Goal: Task Accomplishment & Management: Manage account settings

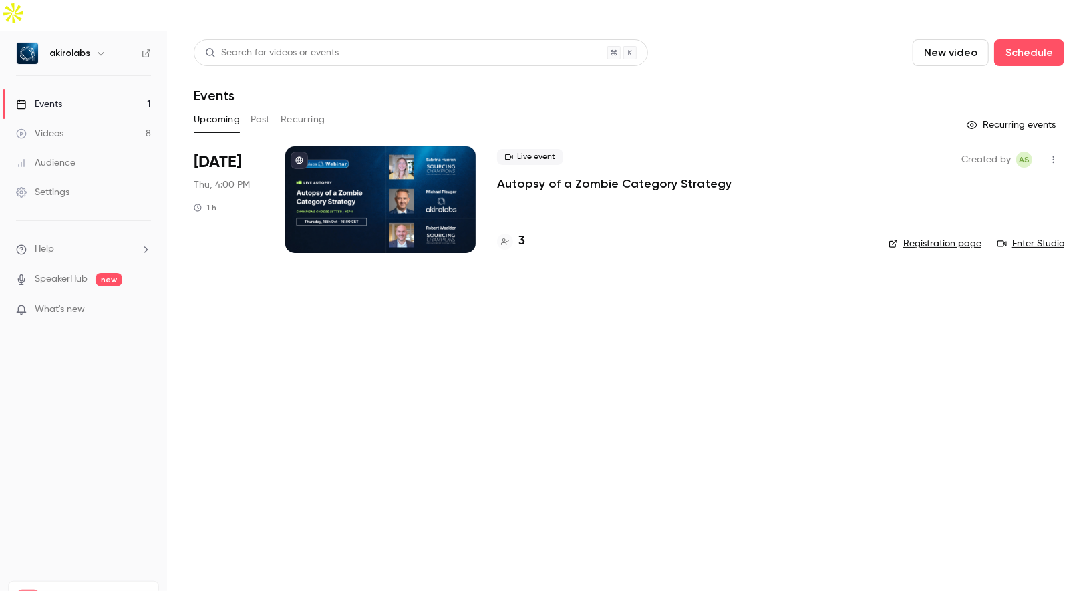
click at [1051, 149] on button "button" at bounding box center [1053, 159] width 21 height 21
click at [386, 144] on div at bounding box center [545, 295] width 1091 height 591
click at [363, 162] on div at bounding box center [380, 199] width 190 height 107
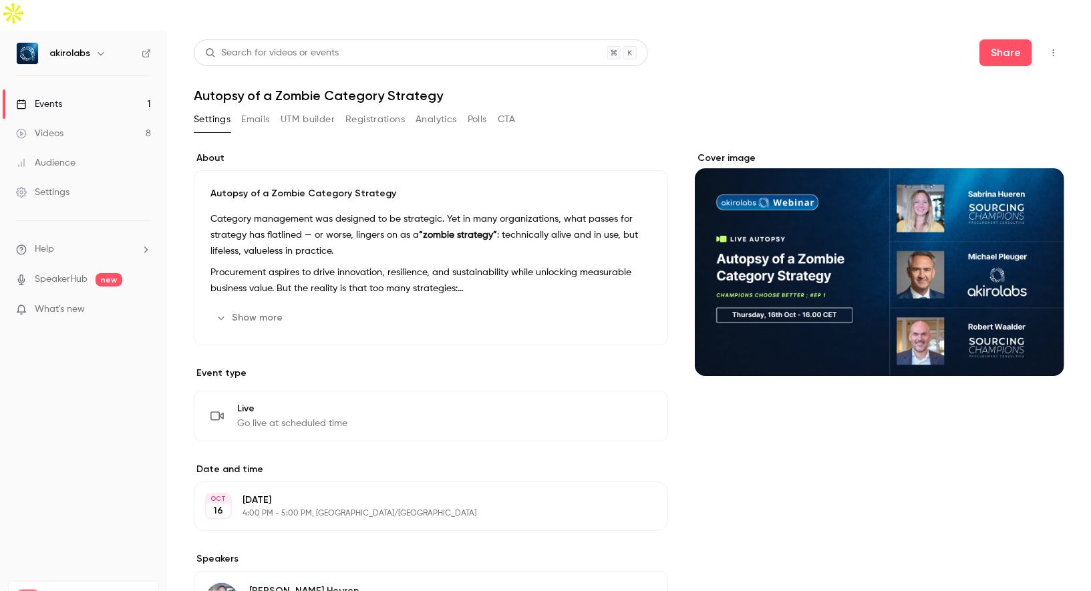
click at [307, 494] on p "[DATE]" at bounding box center [419, 500] width 355 height 13
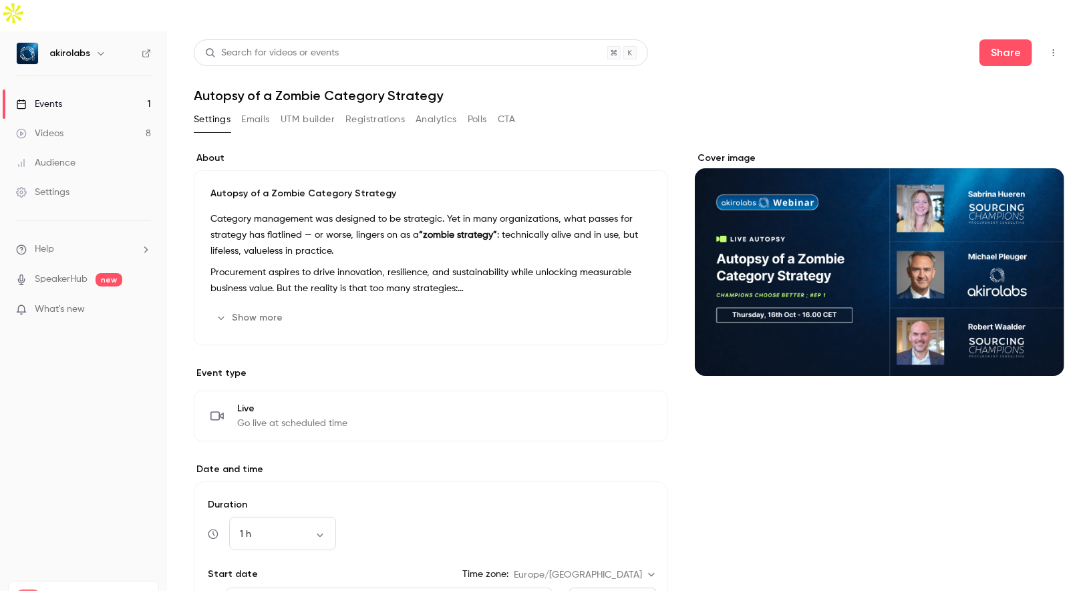
scroll to position [252, 0]
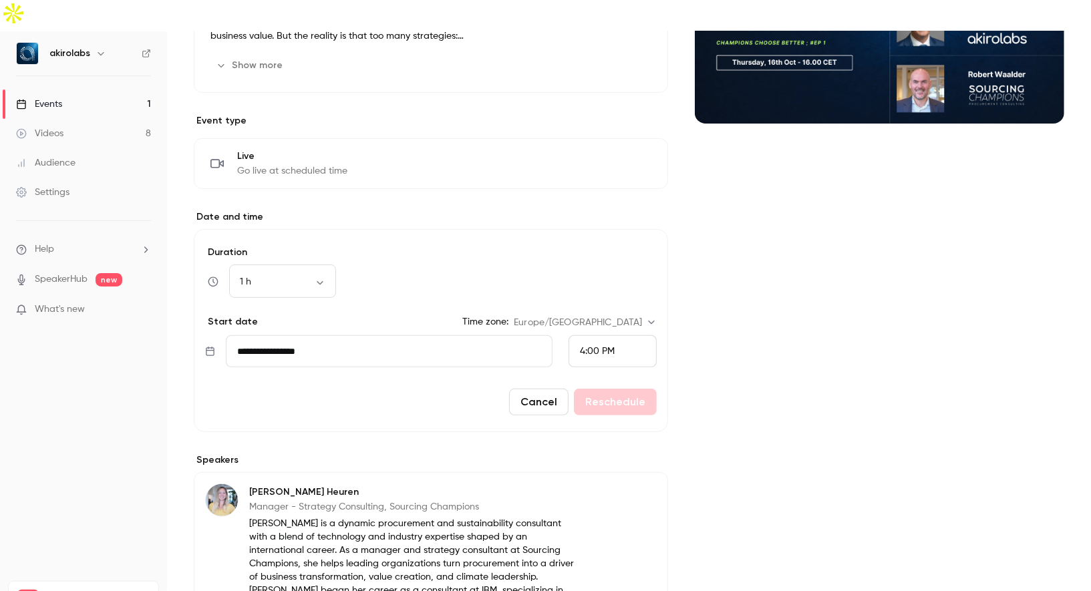
click at [498, 335] on input "**********" at bounding box center [389, 351] width 327 height 32
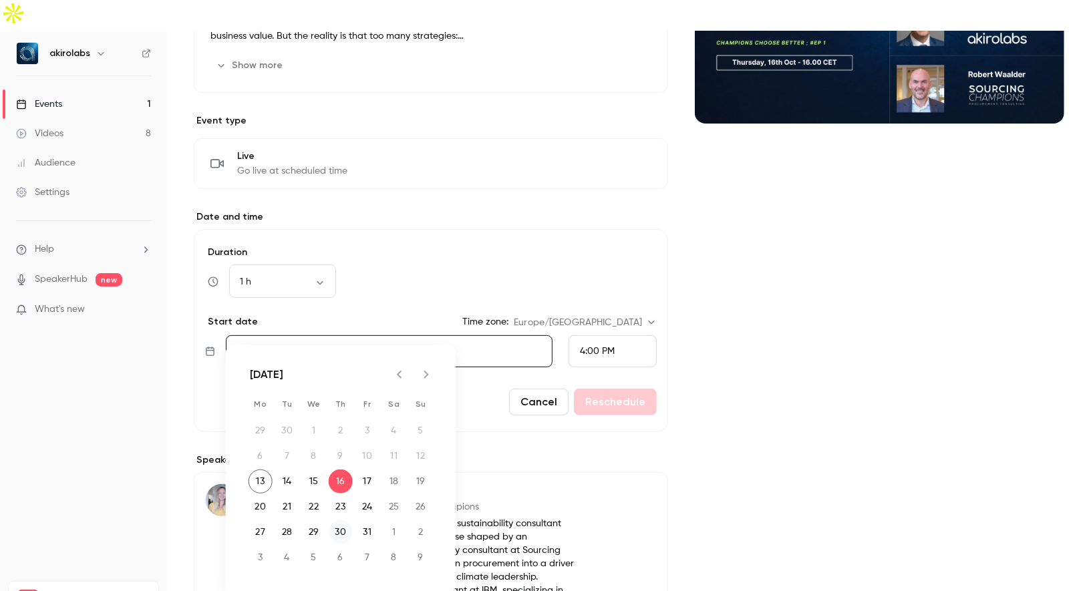
click at [340, 537] on button "30" at bounding box center [341, 532] width 24 height 24
type input "**********"
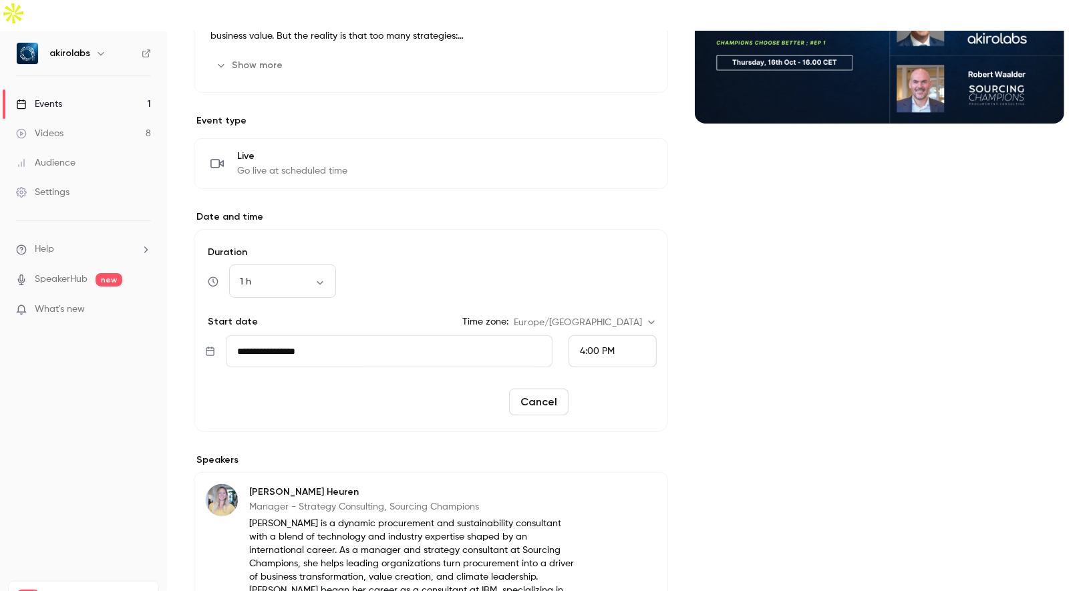
click at [619, 389] on button "Reschedule" at bounding box center [615, 402] width 83 height 27
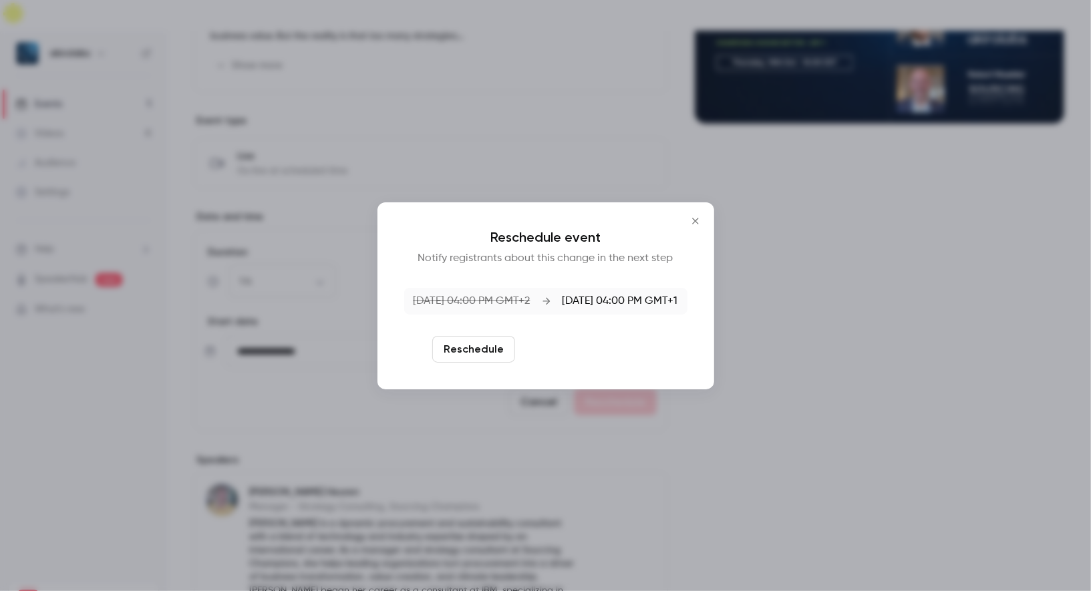
click at [607, 353] on button "Reschedule and notify" at bounding box center [589, 349] width 138 height 27
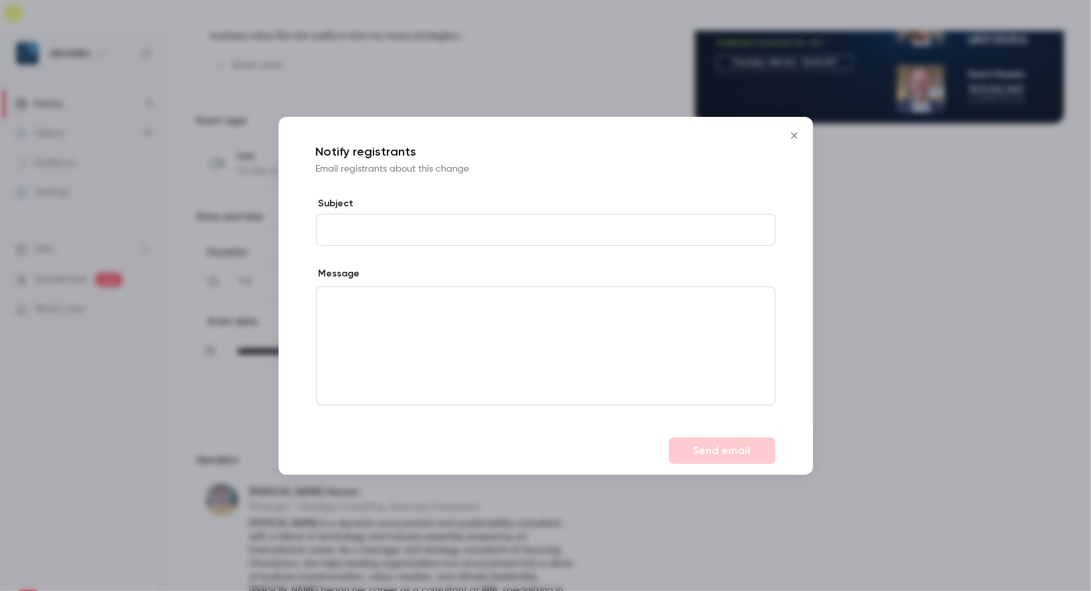
click at [562, 230] on input "Subject" at bounding box center [546, 230] width 460 height 32
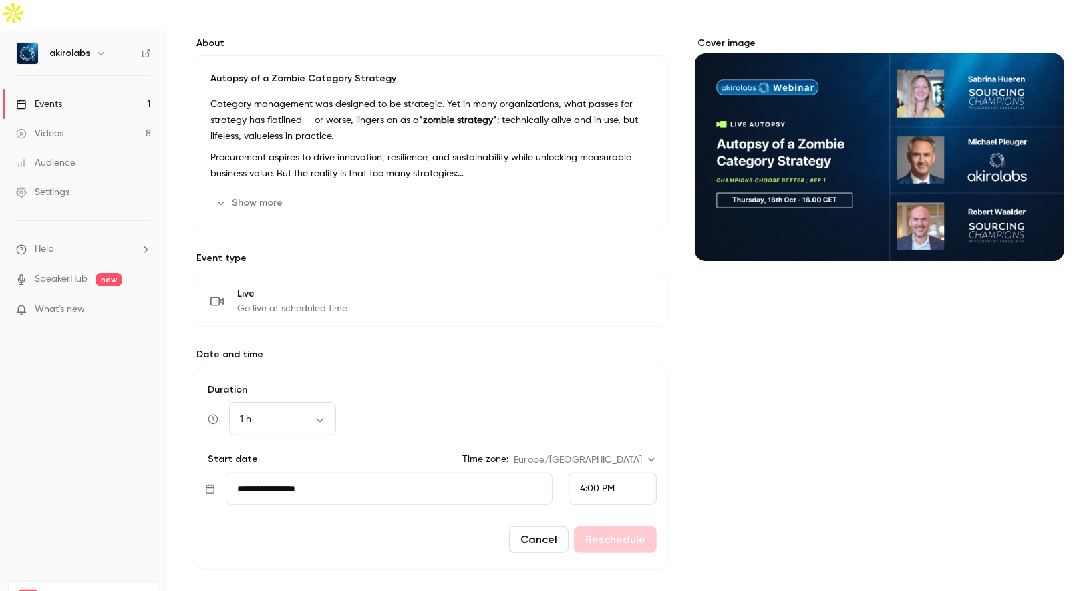
scroll to position [0, 0]
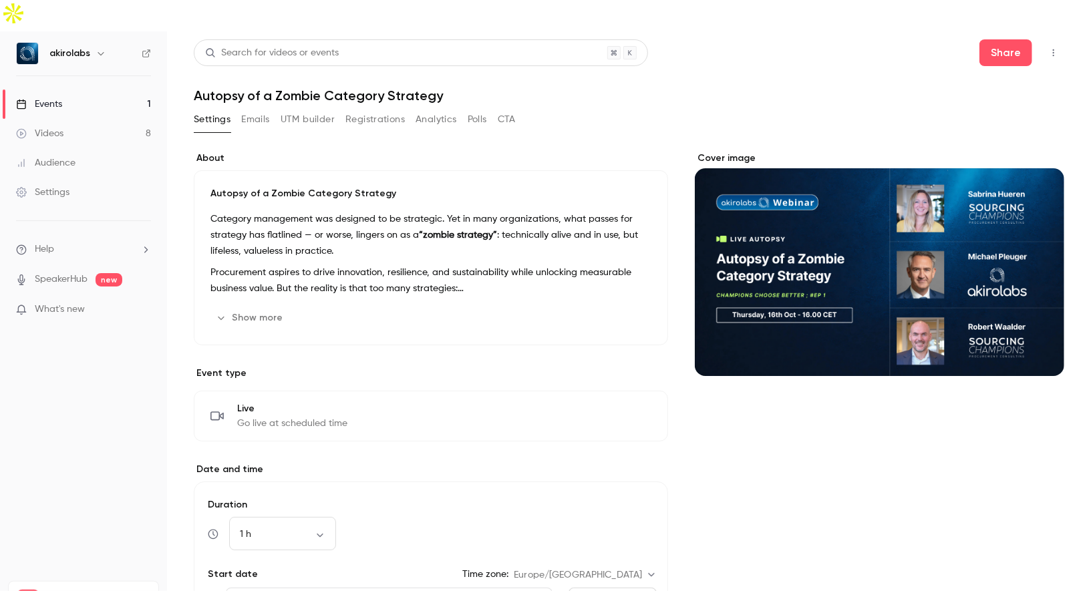
click at [383, 109] on button "Registrations" at bounding box center [374, 119] width 59 height 21
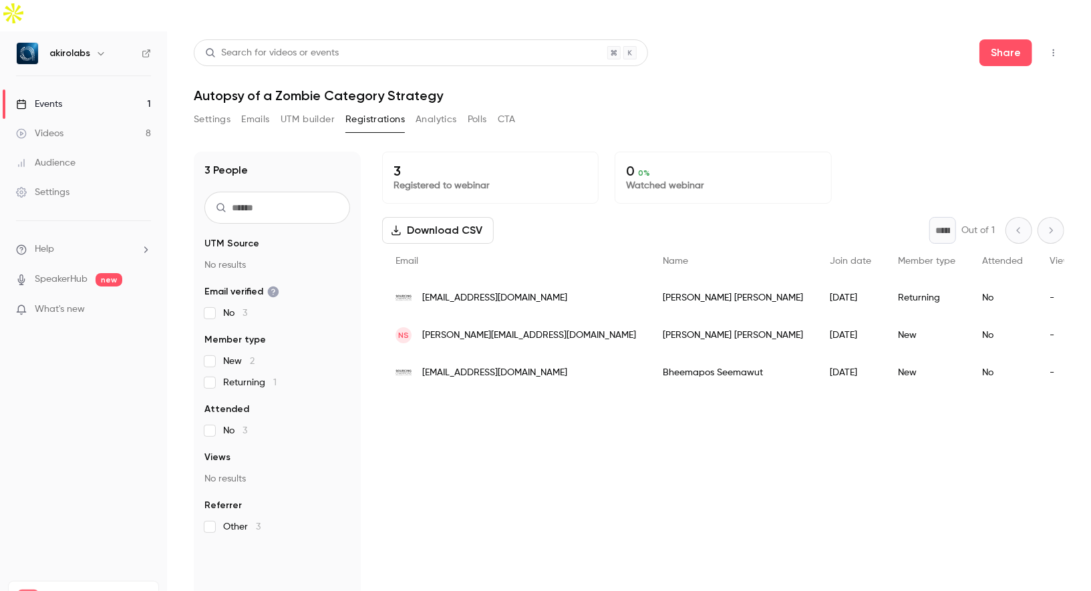
click at [148, 49] on icon at bounding box center [146, 53] width 9 height 9
click at [73, 119] on link "Videos 8" at bounding box center [83, 133] width 167 height 29
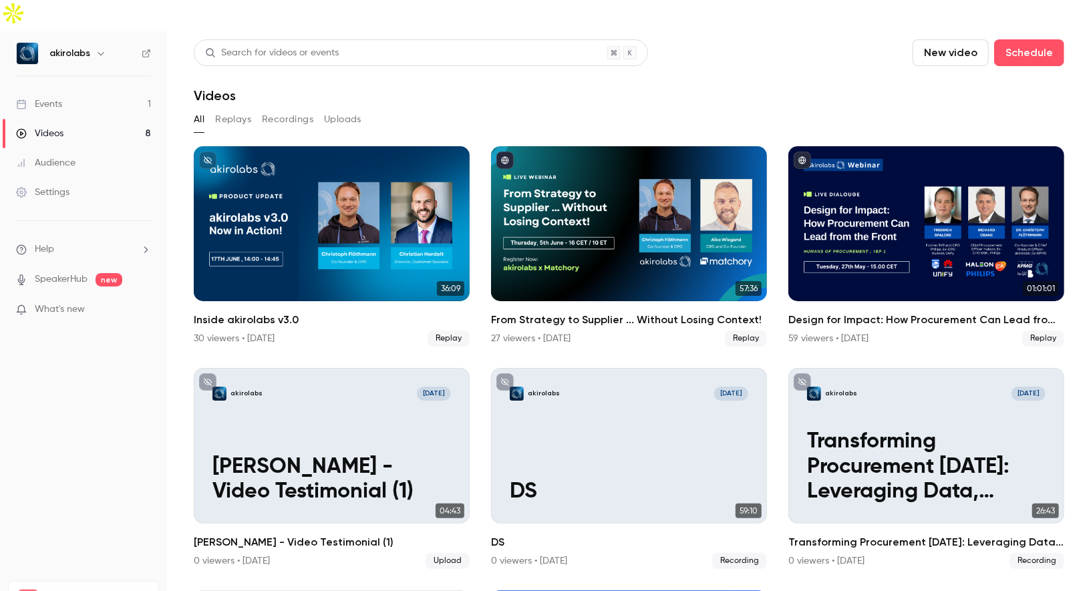
click at [107, 89] on link "Events 1" at bounding box center [83, 103] width 167 height 29
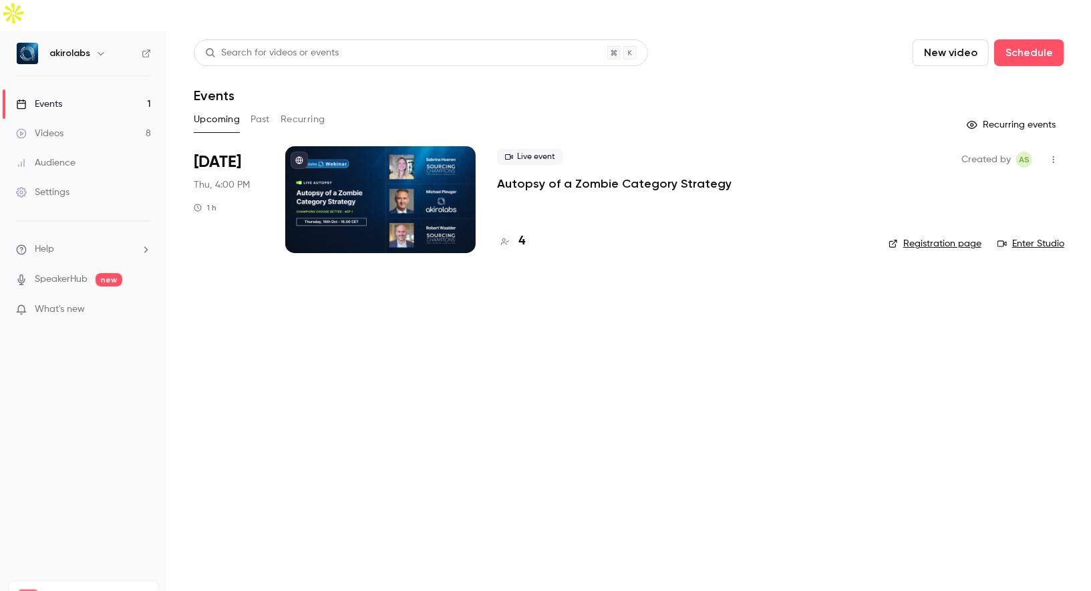
click at [337, 150] on div at bounding box center [380, 199] width 190 height 107
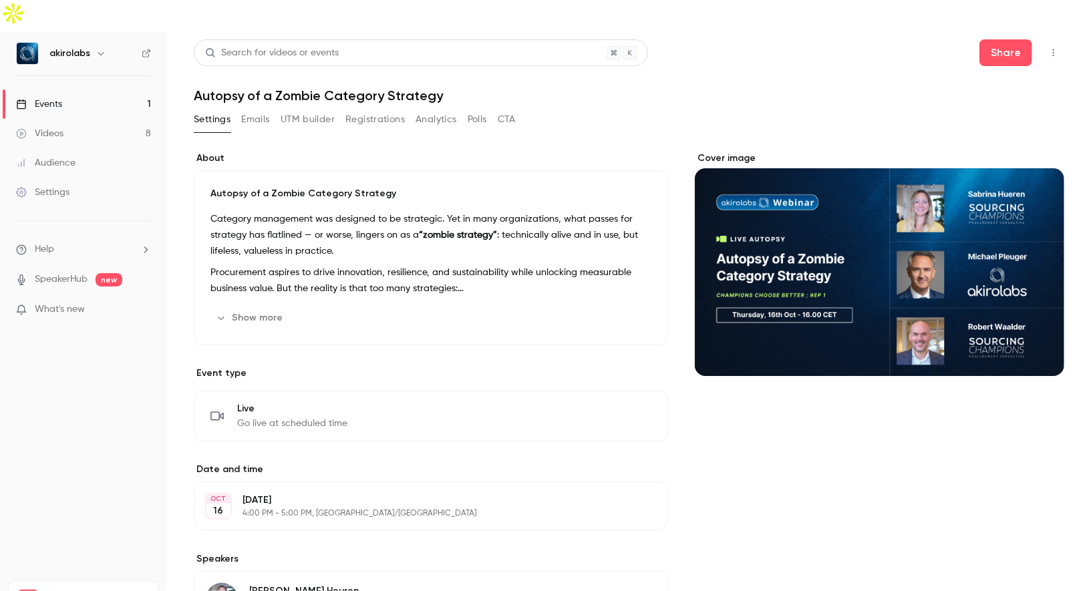
click at [367, 109] on button "Registrations" at bounding box center [374, 119] width 59 height 21
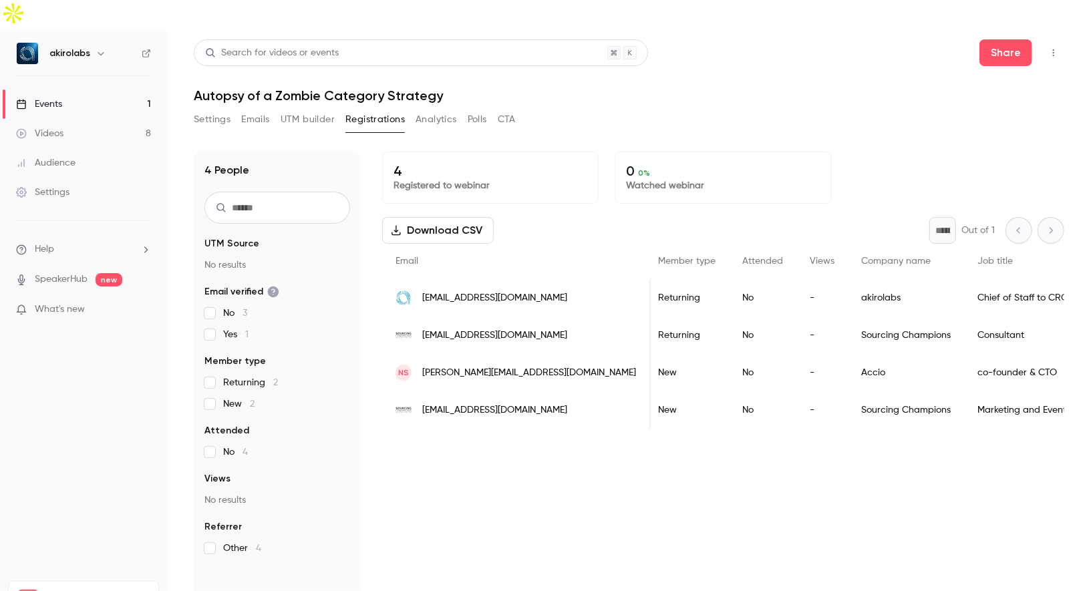
scroll to position [0, 217]
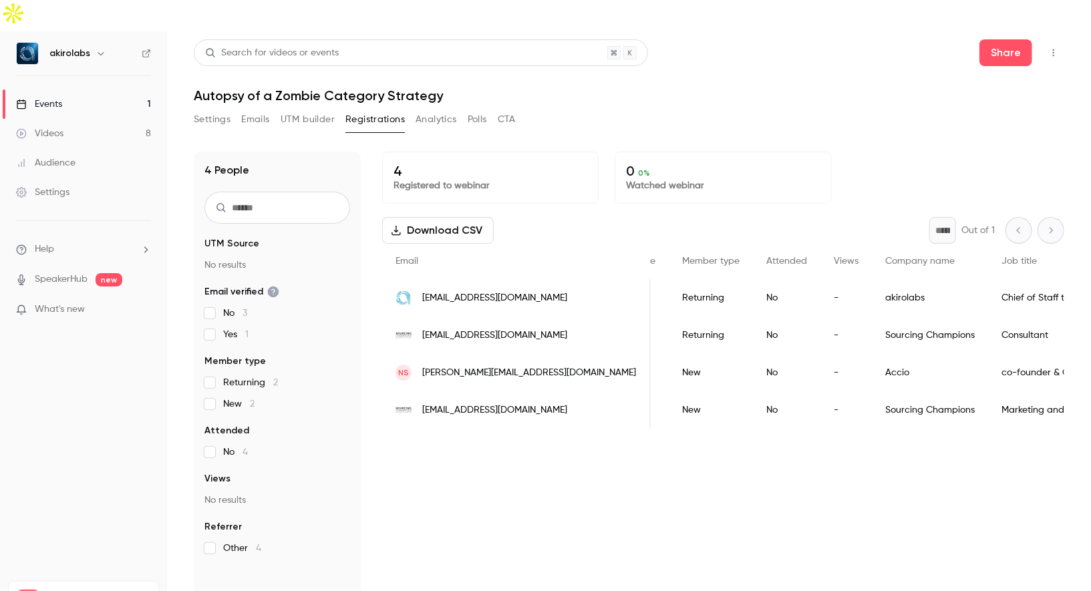
click at [209, 109] on button "Settings" at bounding box center [212, 119] width 37 height 21
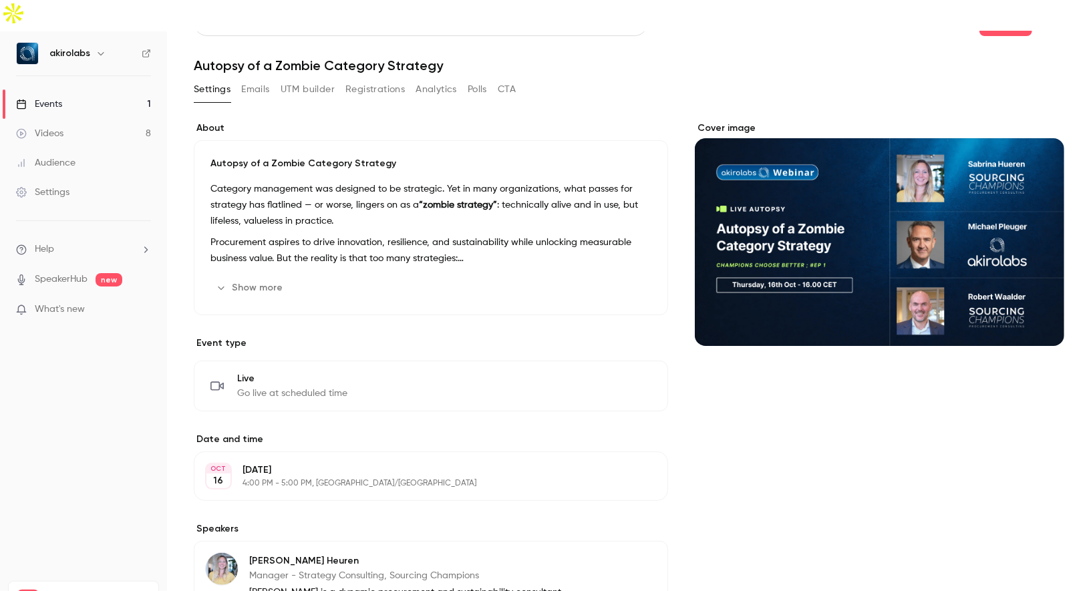
scroll to position [31, 0]
click at [98, 48] on icon "button" at bounding box center [101, 53] width 11 height 11
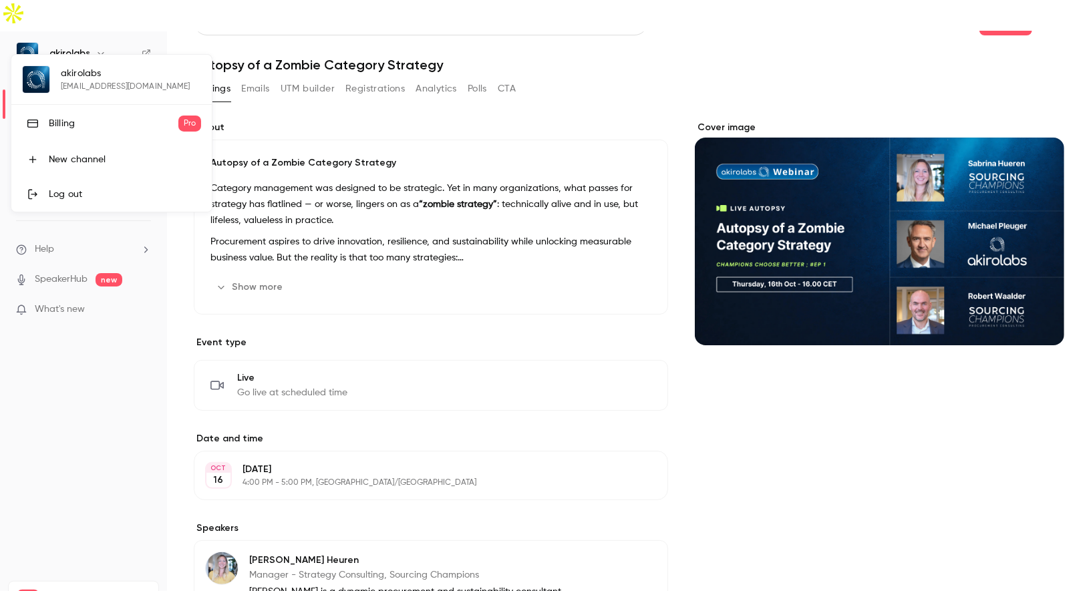
click at [83, 368] on div at bounding box center [545, 295] width 1091 height 591
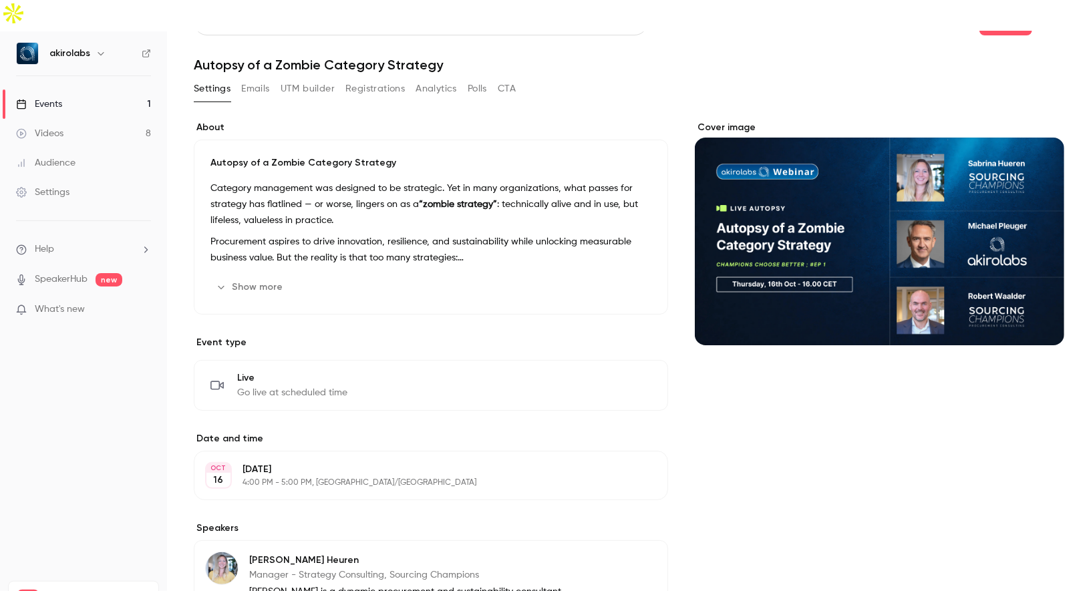
click at [89, 178] on link "Settings" at bounding box center [83, 192] width 167 height 29
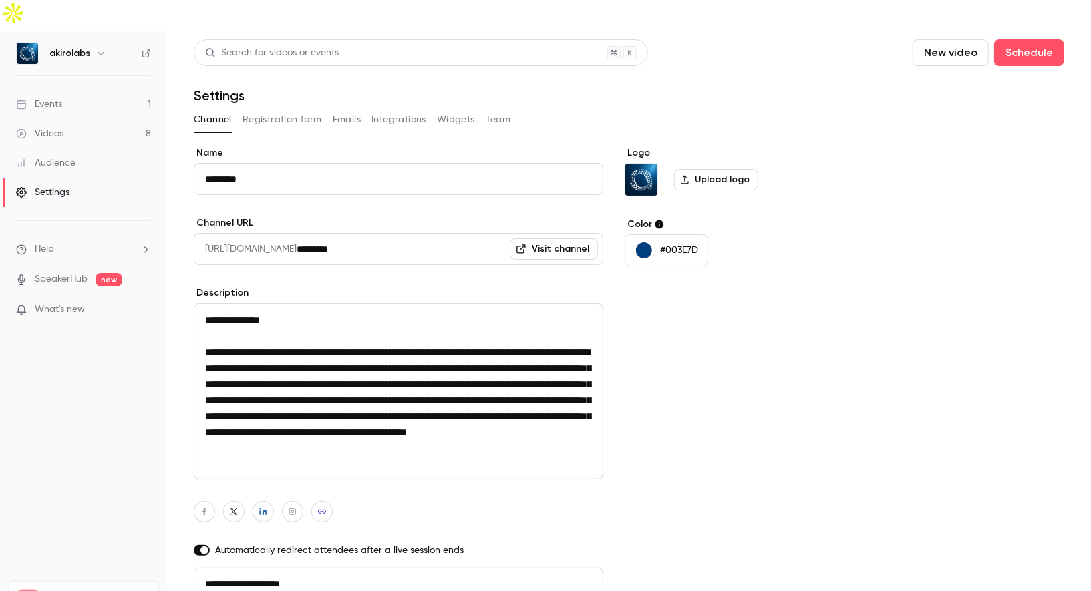
click at [283, 109] on button "Registration form" at bounding box center [281, 119] width 79 height 21
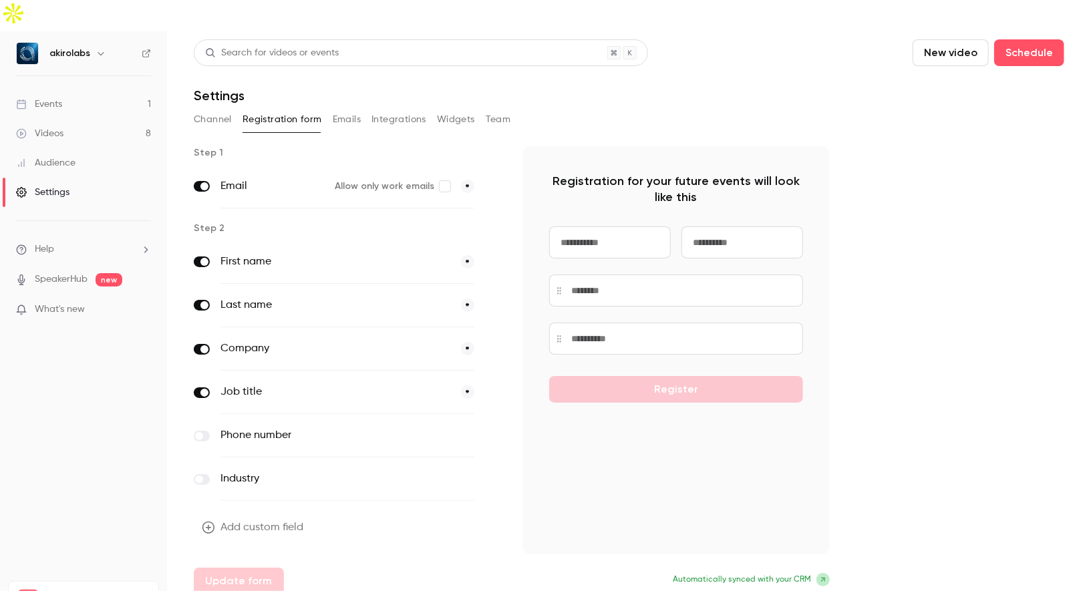
click at [351, 109] on button "Emails" at bounding box center [347, 119] width 28 height 21
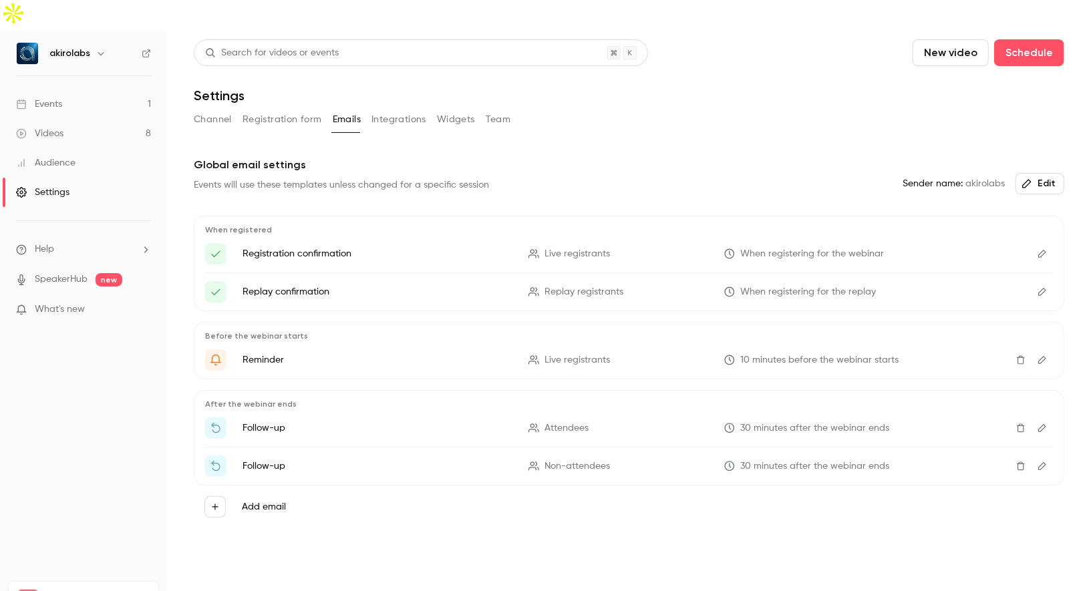
click at [289, 109] on button "Registration form" at bounding box center [281, 119] width 79 height 21
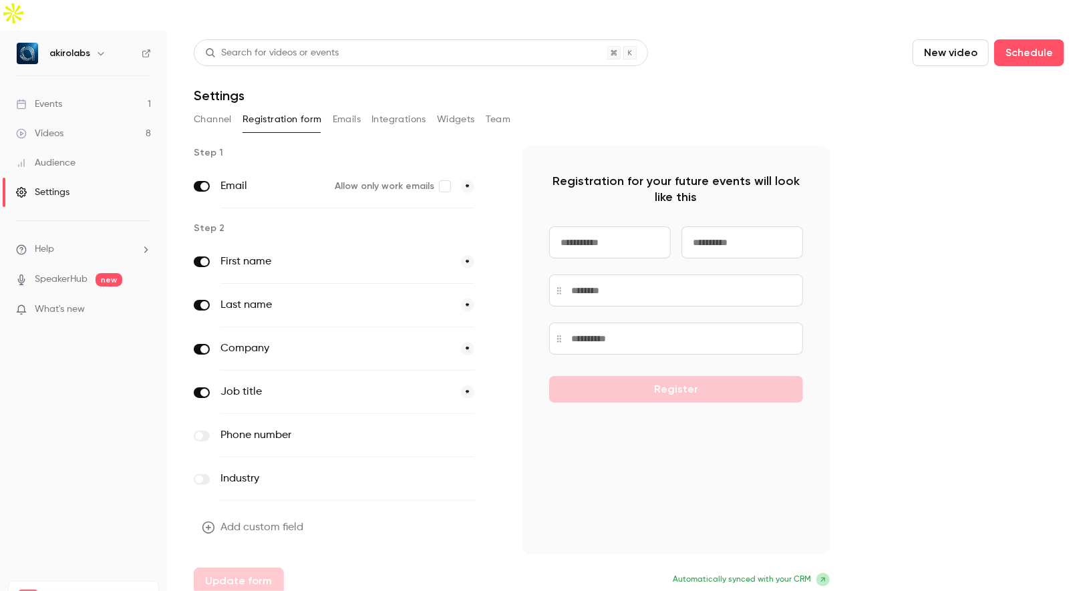
click at [410, 109] on button "Integrations" at bounding box center [398, 119] width 55 height 21
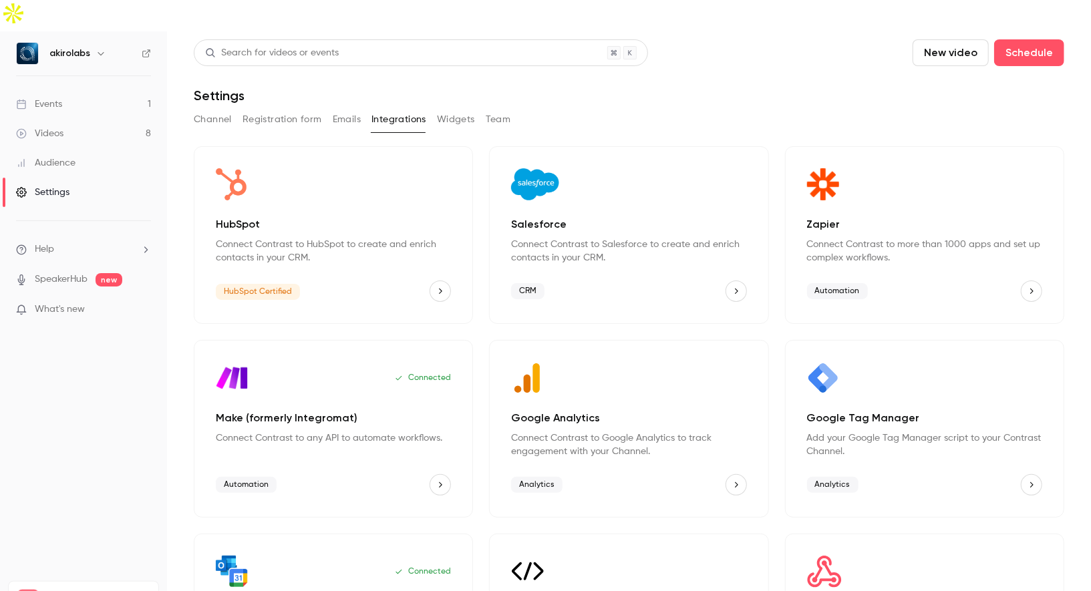
click at [733, 287] on icon "Salesforce" at bounding box center [735, 291] width 9 height 9
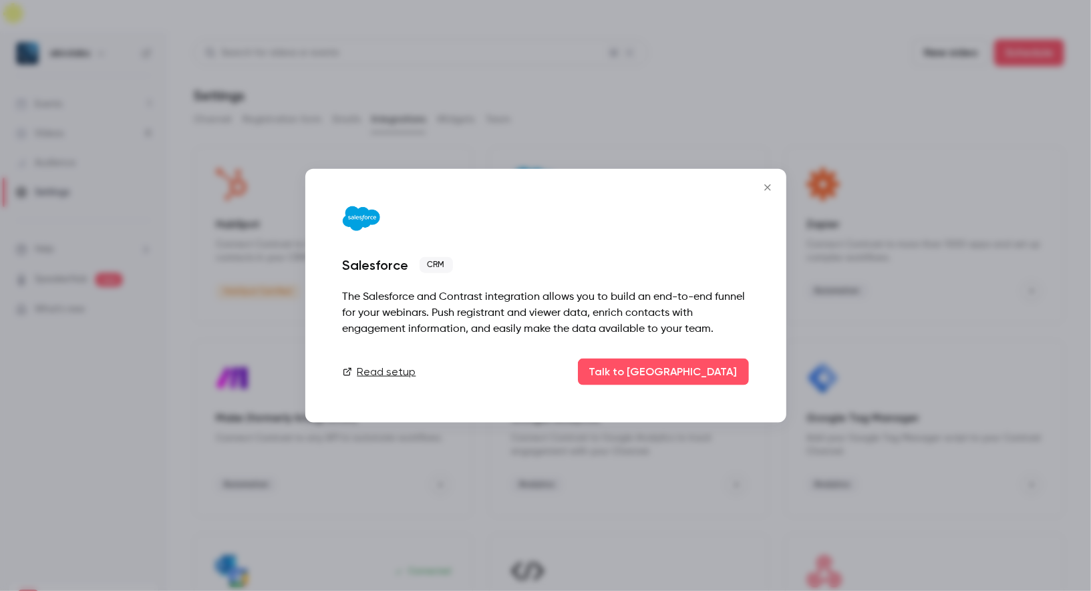
click at [765, 192] on icon "Close" at bounding box center [767, 187] width 16 height 11
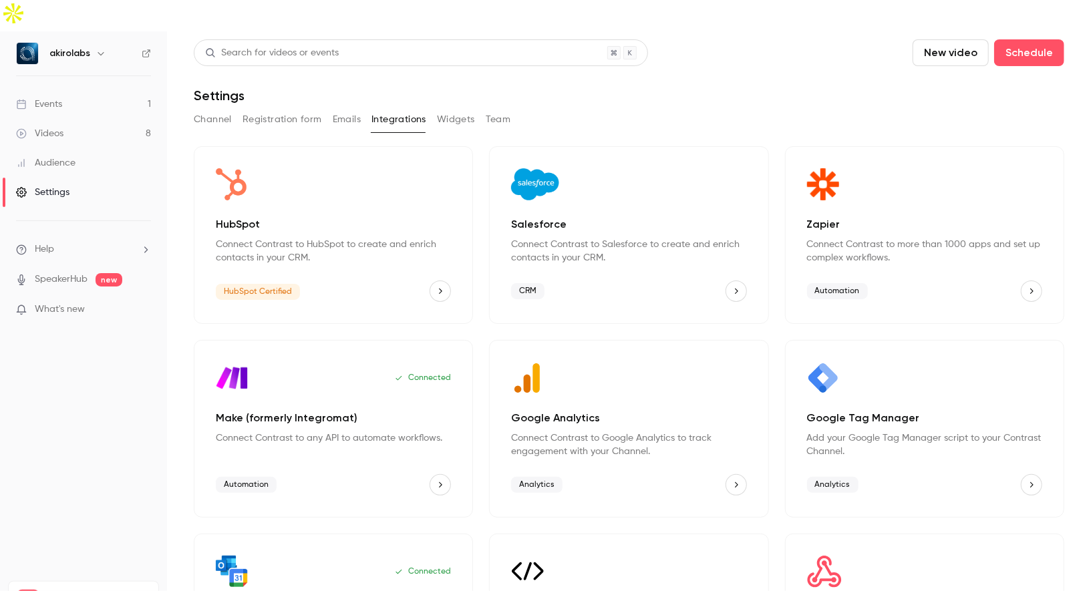
click at [452, 109] on button "Widgets" at bounding box center [456, 119] width 38 height 21
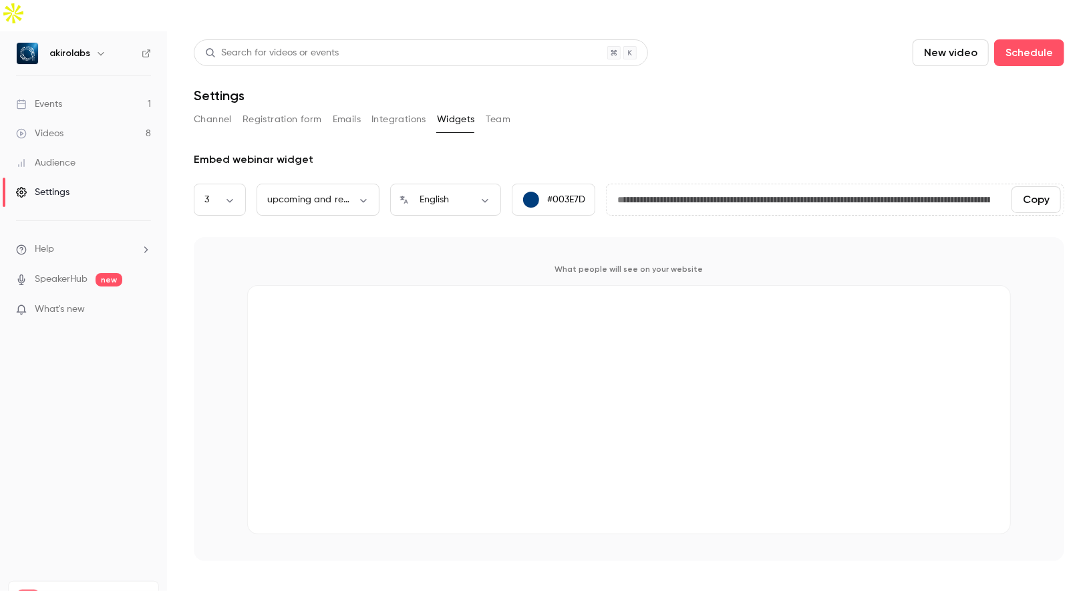
click at [495, 109] on button "Team" at bounding box center [498, 119] width 25 height 21
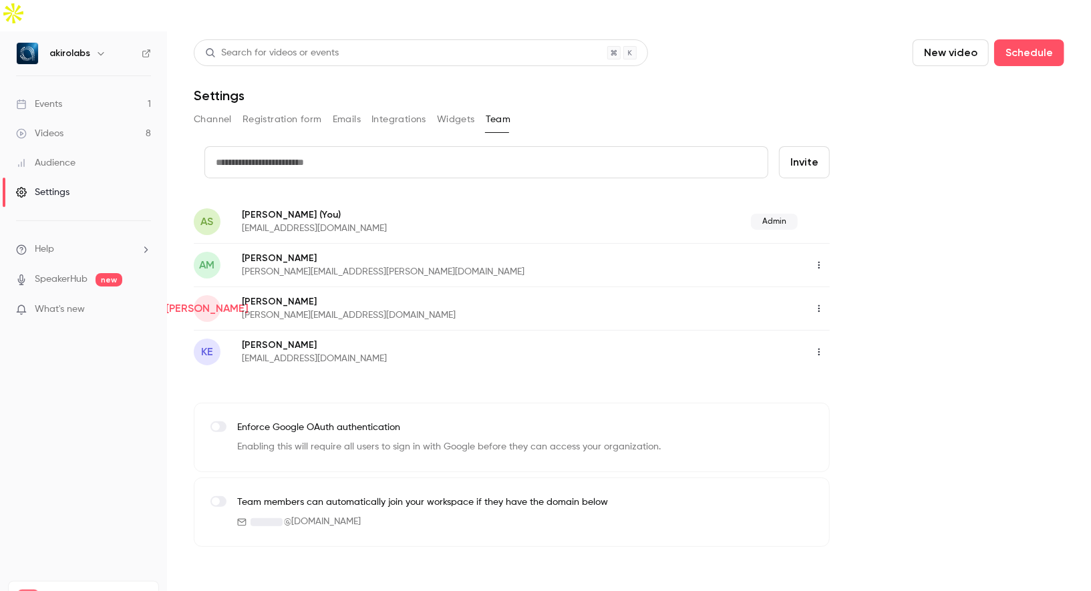
click at [43, 98] on div "Events" at bounding box center [39, 104] width 46 height 13
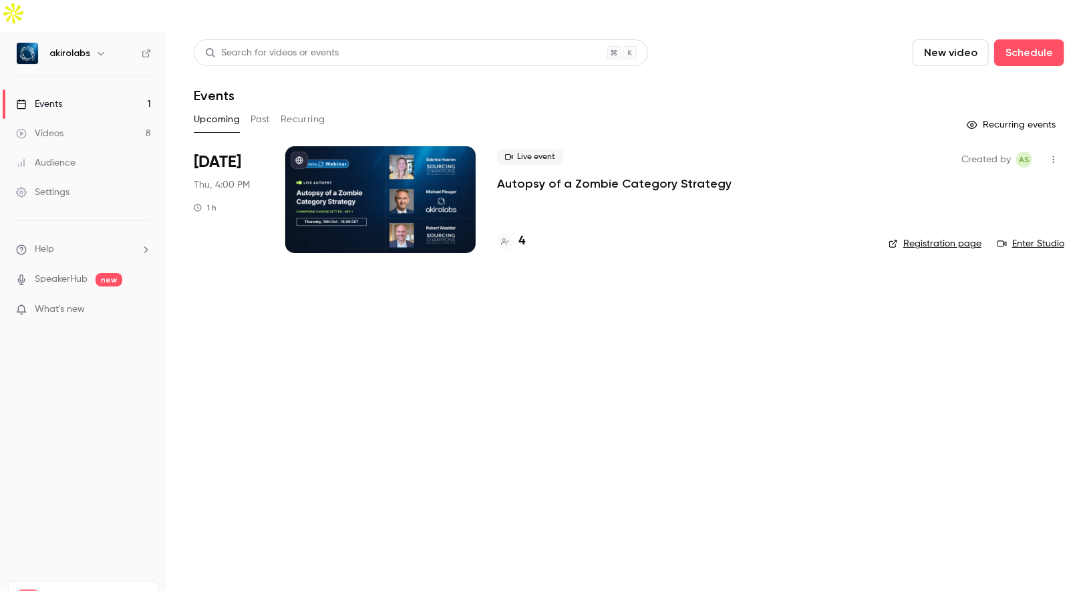
click at [392, 171] on div at bounding box center [380, 199] width 190 height 107
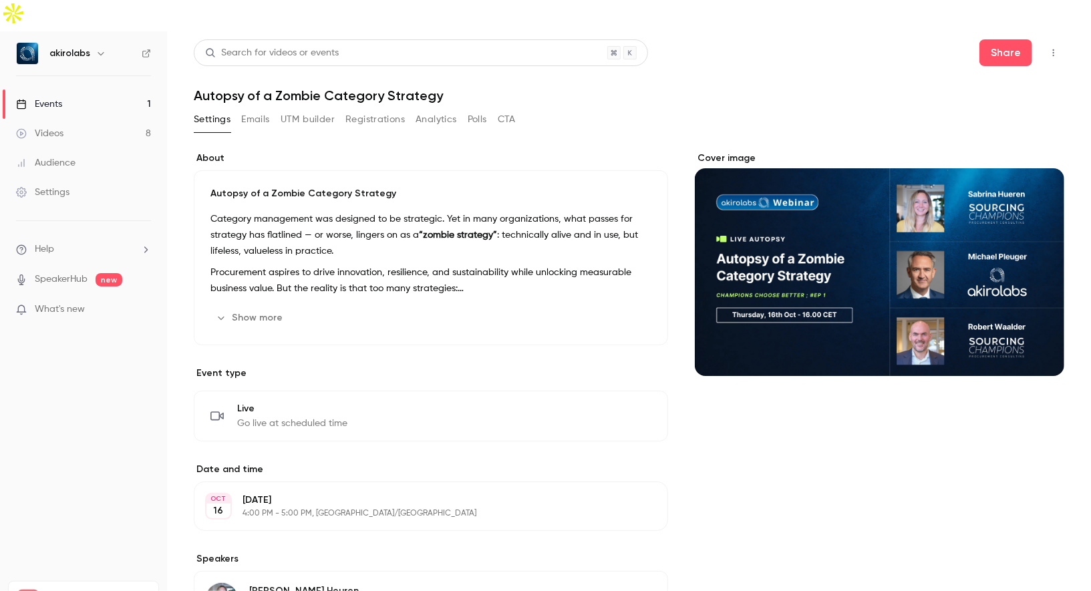
click at [358, 109] on button "Registrations" at bounding box center [374, 119] width 59 height 21
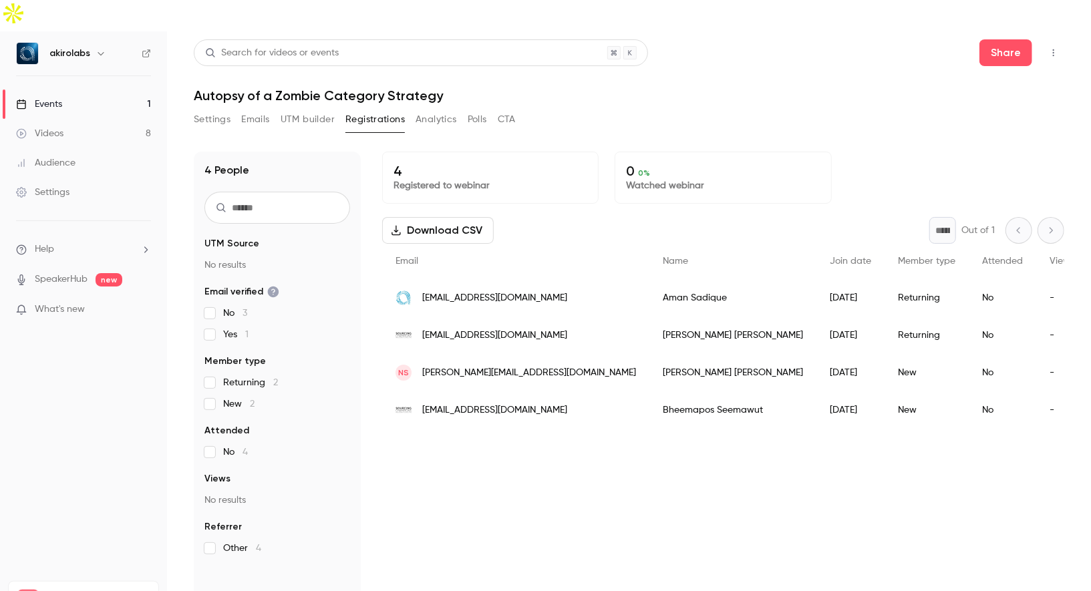
click at [207, 109] on button "Settings" at bounding box center [212, 119] width 37 height 21
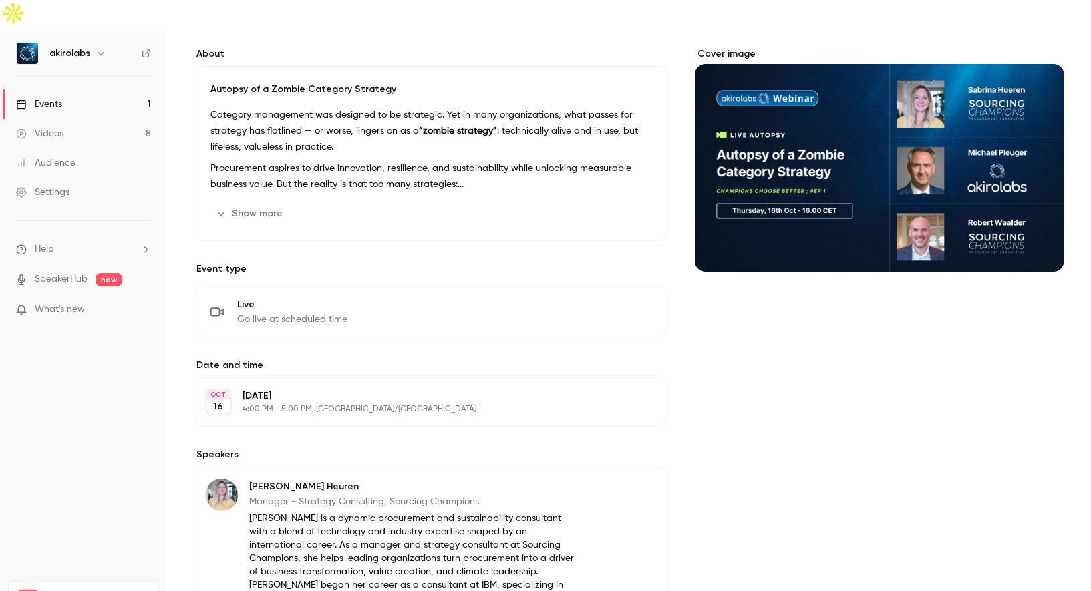
scroll to position [203, 0]
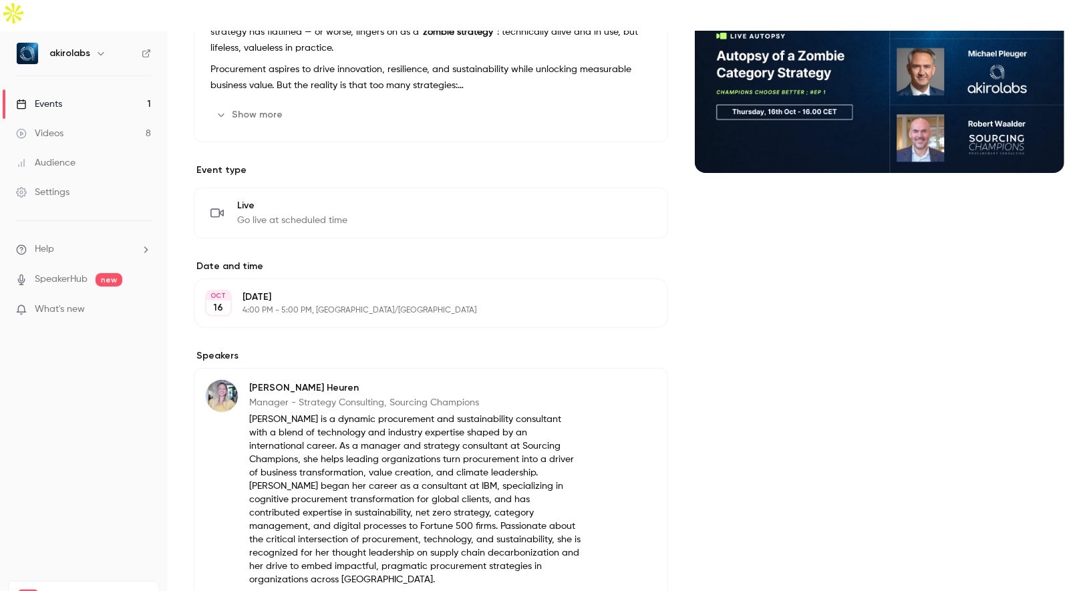
click at [647, 293] on button "Edit" at bounding box center [632, 303] width 49 height 21
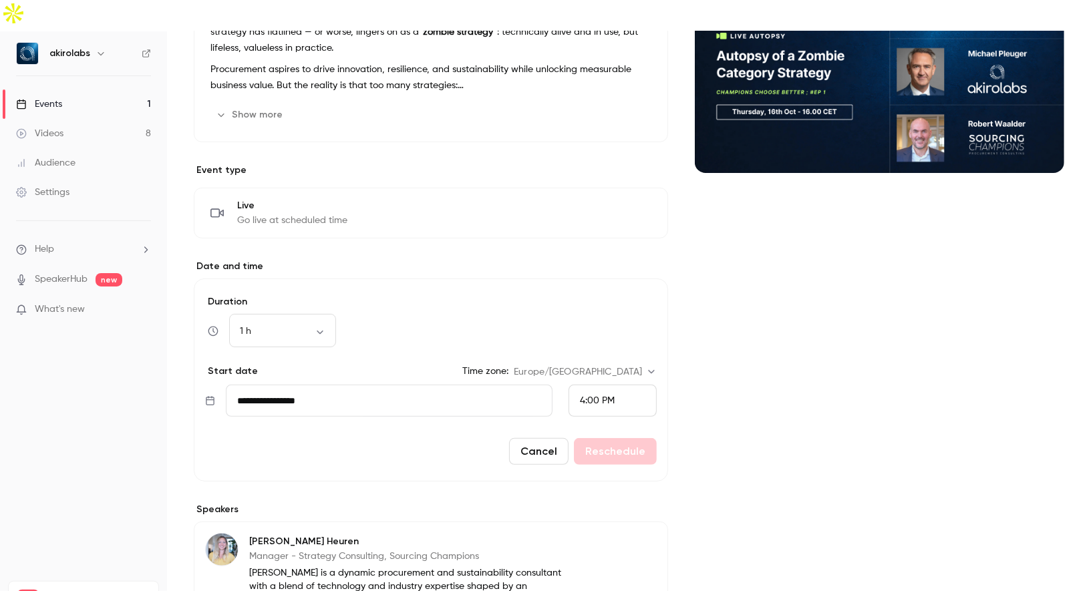
click at [375, 385] on input "**********" at bounding box center [389, 401] width 327 height 32
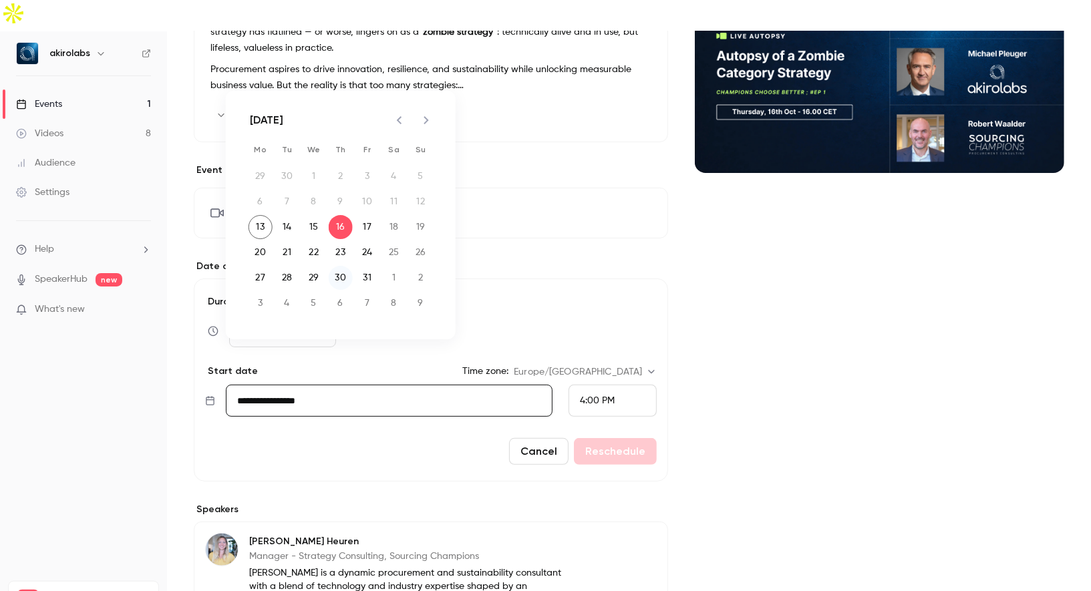
click at [342, 275] on button "30" at bounding box center [341, 278] width 24 height 24
type input "**********"
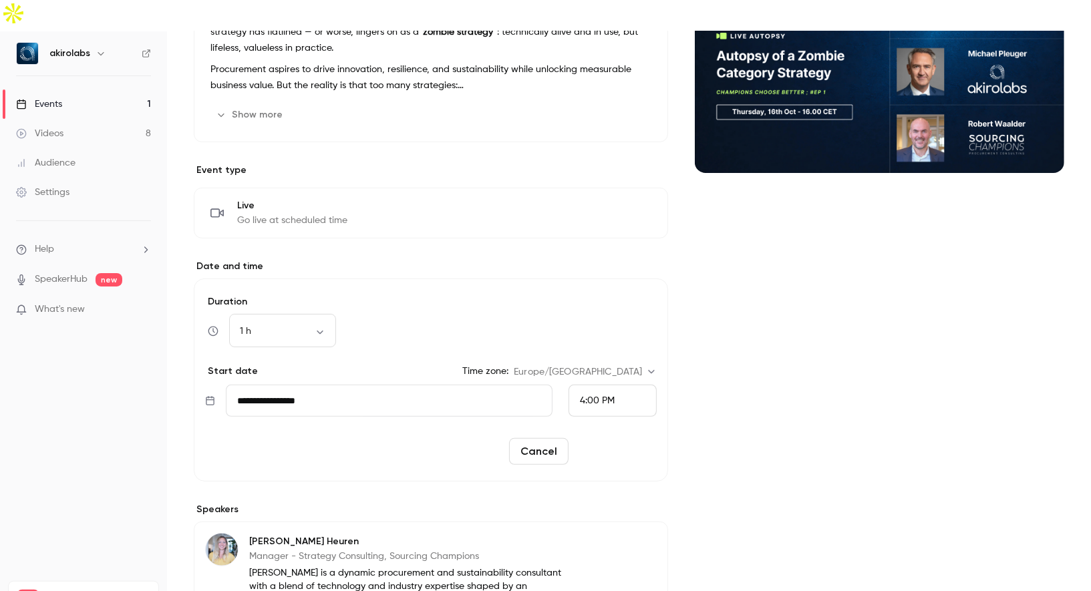
click at [604, 438] on button "Reschedule" at bounding box center [615, 451] width 83 height 27
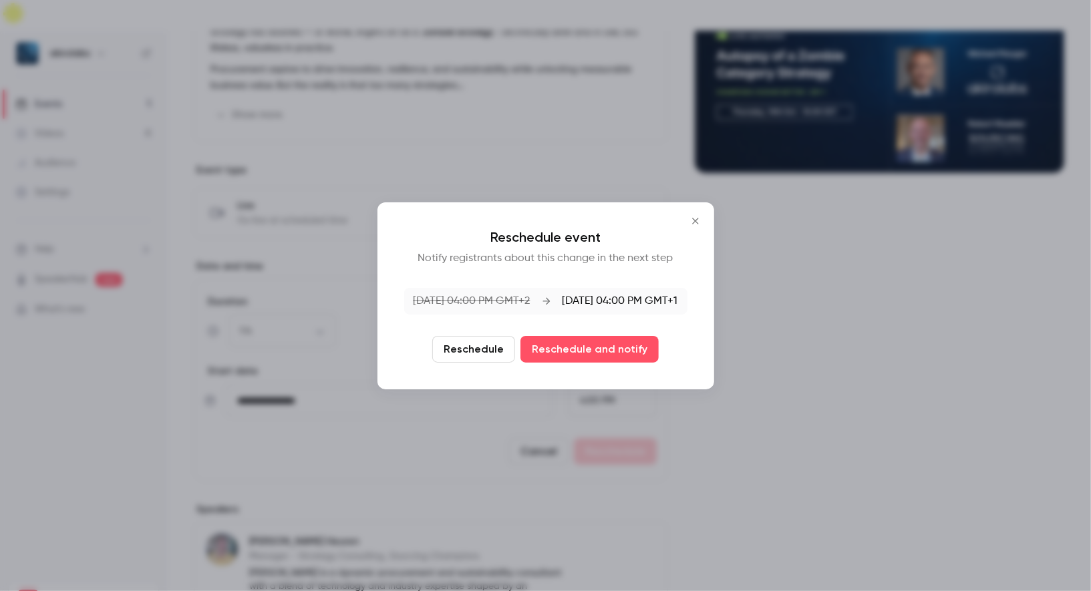
click at [476, 347] on button "Reschedule" at bounding box center [473, 349] width 83 height 27
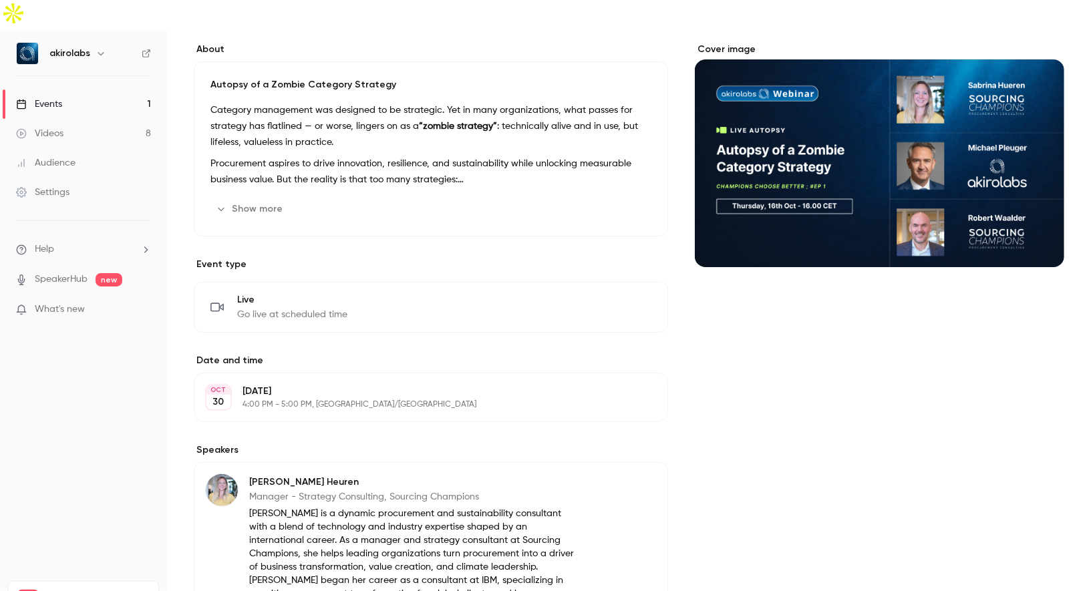
scroll to position [0, 0]
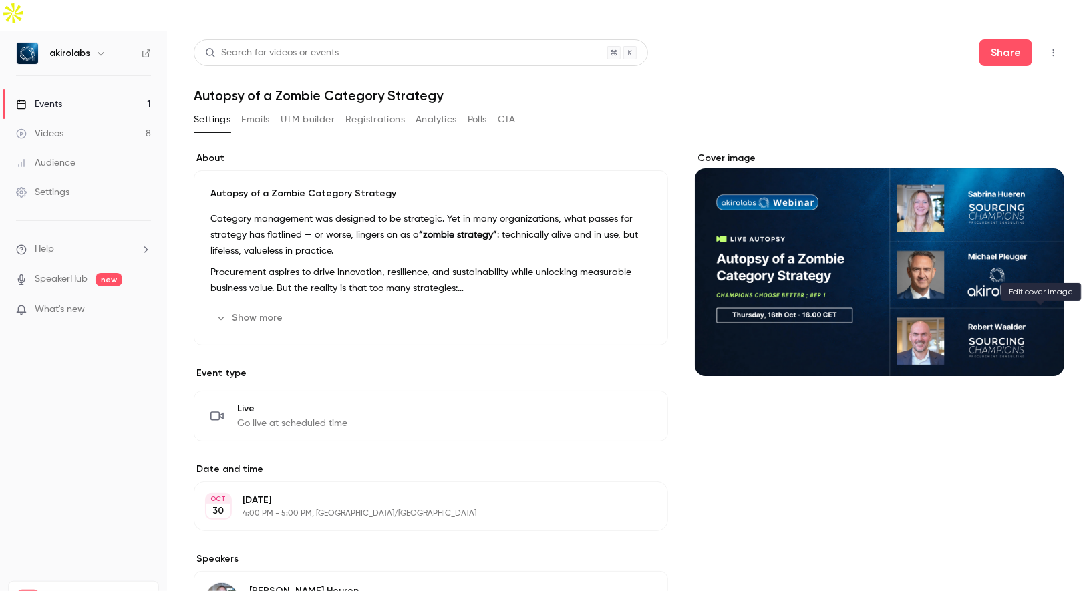
click at [1038, 347] on icon "Cover image" at bounding box center [1040, 352] width 15 height 11
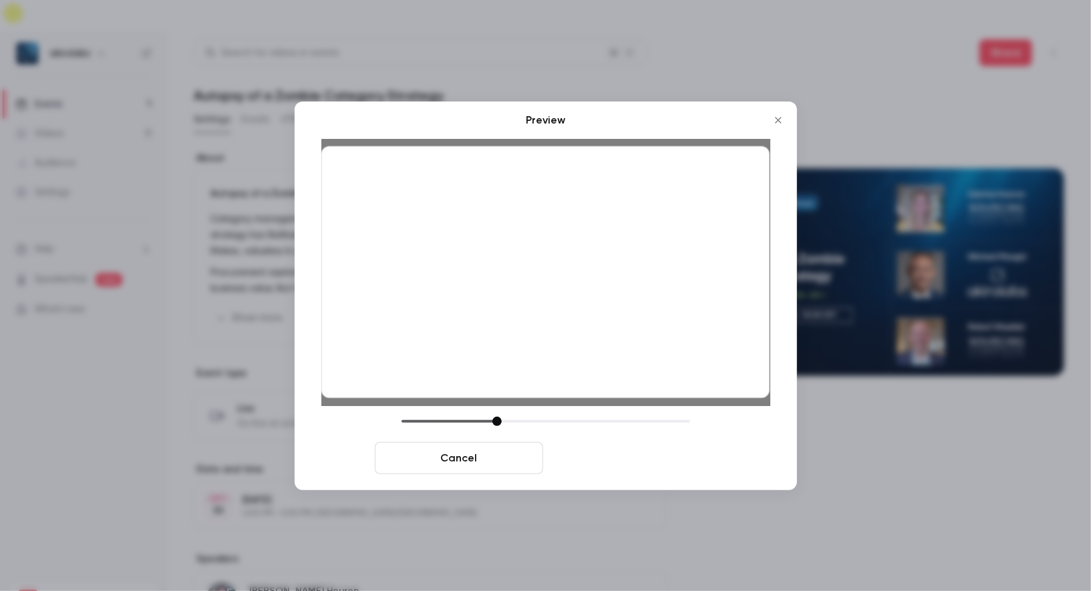
click at [666, 462] on button "Save cover" at bounding box center [632, 458] width 168 height 32
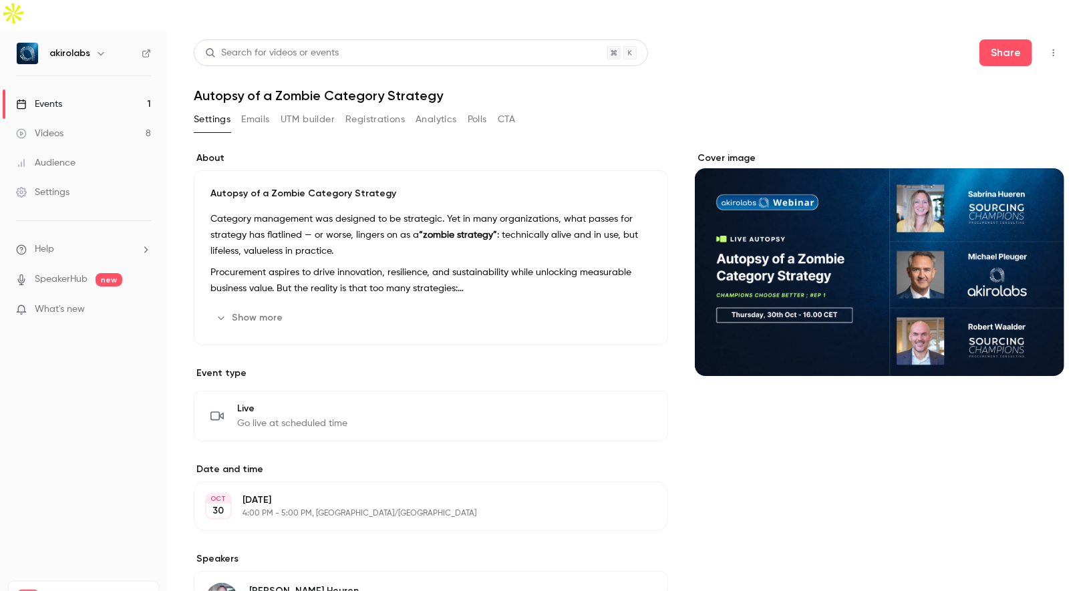
click at [49, 98] on div "Events" at bounding box center [39, 104] width 46 height 13
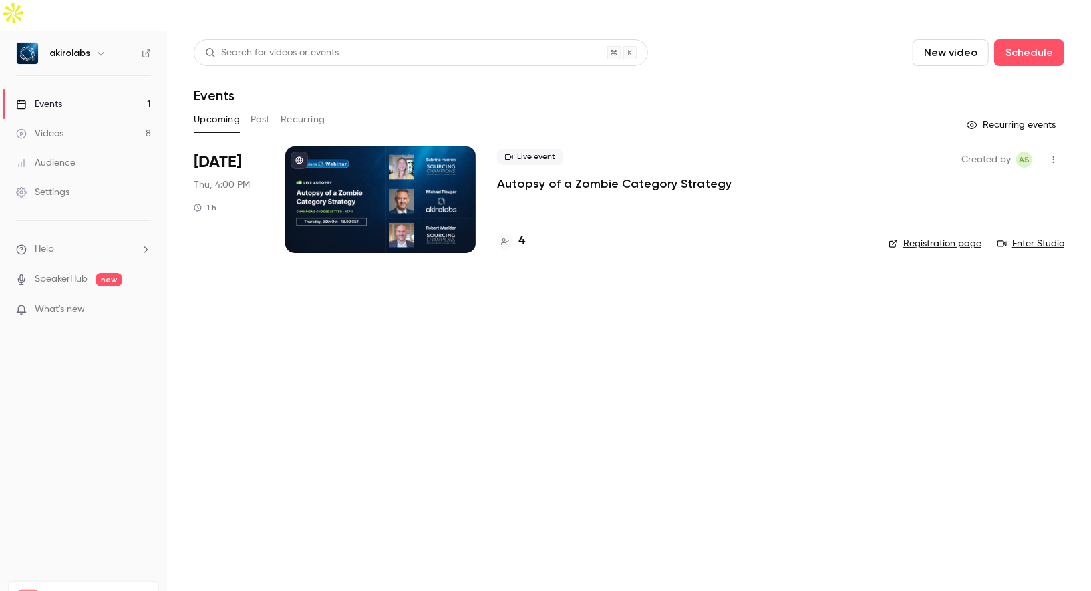
click at [393, 156] on div at bounding box center [380, 199] width 190 height 107
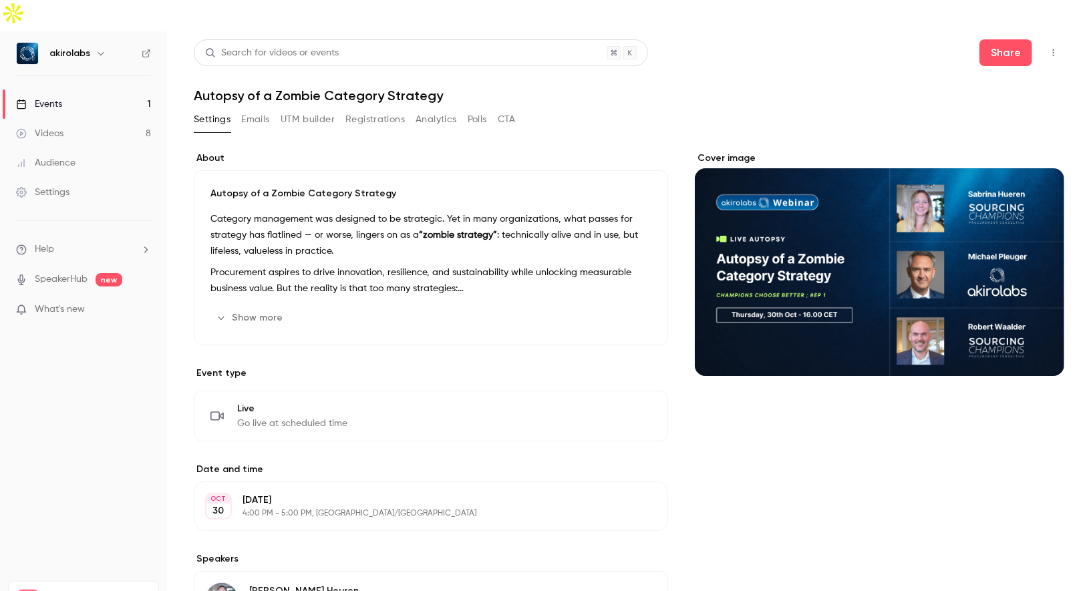
click at [360, 109] on button "Registrations" at bounding box center [374, 119] width 59 height 21
